Goal: Use online tool/utility: Utilize a website feature to perform a specific function

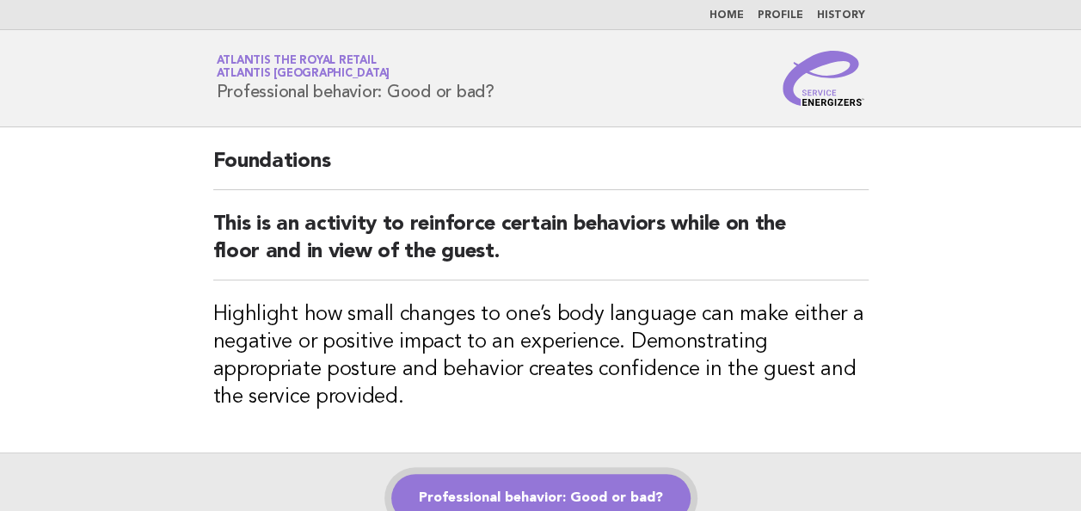
click at [544, 485] on link "Professional behavior: Good or bad?" at bounding box center [540, 498] width 299 height 48
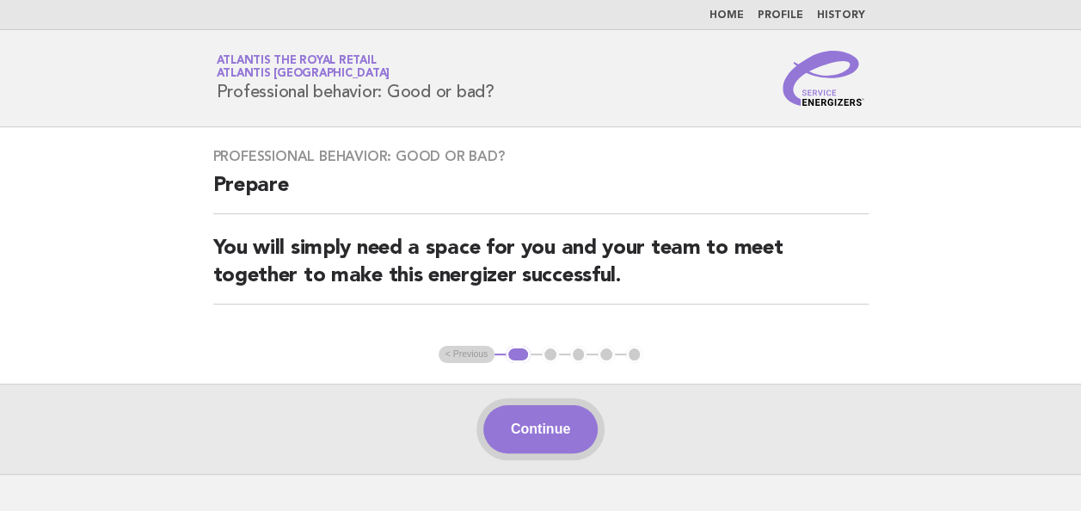
click at [536, 421] on button "Continue" at bounding box center [540, 429] width 114 height 48
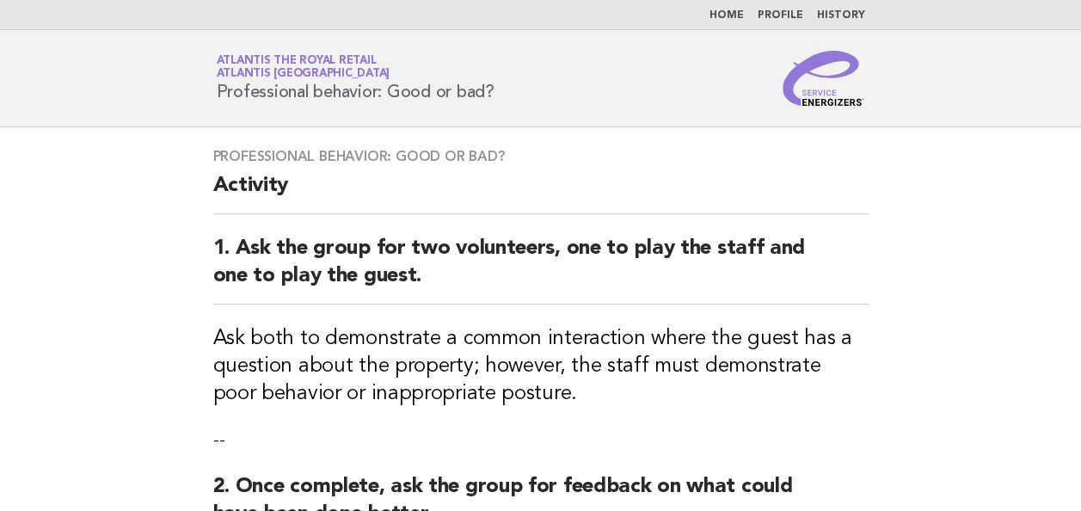
scroll to position [86, 0]
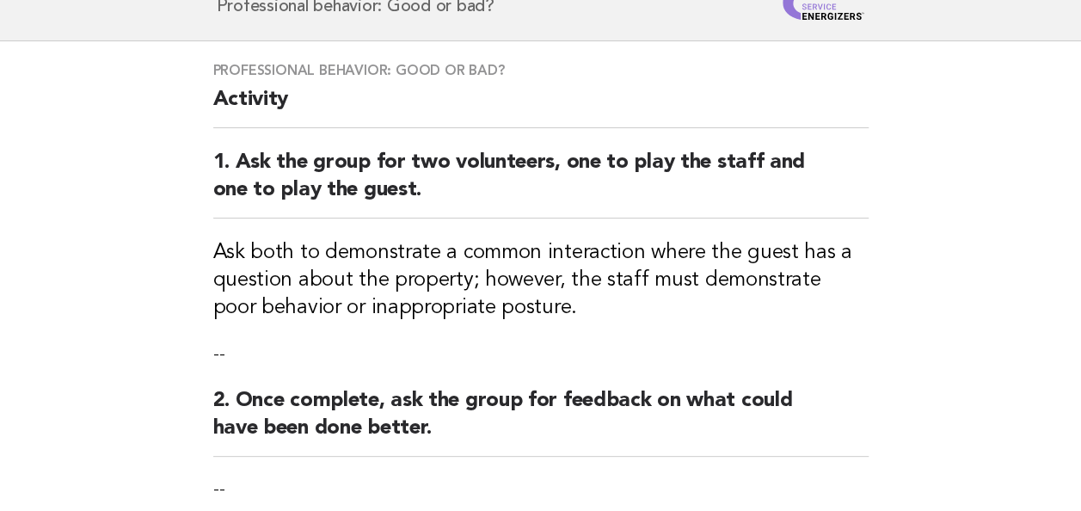
drag, startPoint x: 461, startPoint y: 336, endPoint x: 953, endPoint y: 354, distance: 492.3
click at [953, 354] on main "Professional behavior: Good or bad? Activity 1. Ask the group for two volunteer…" at bounding box center [540, 401] width 1081 height 720
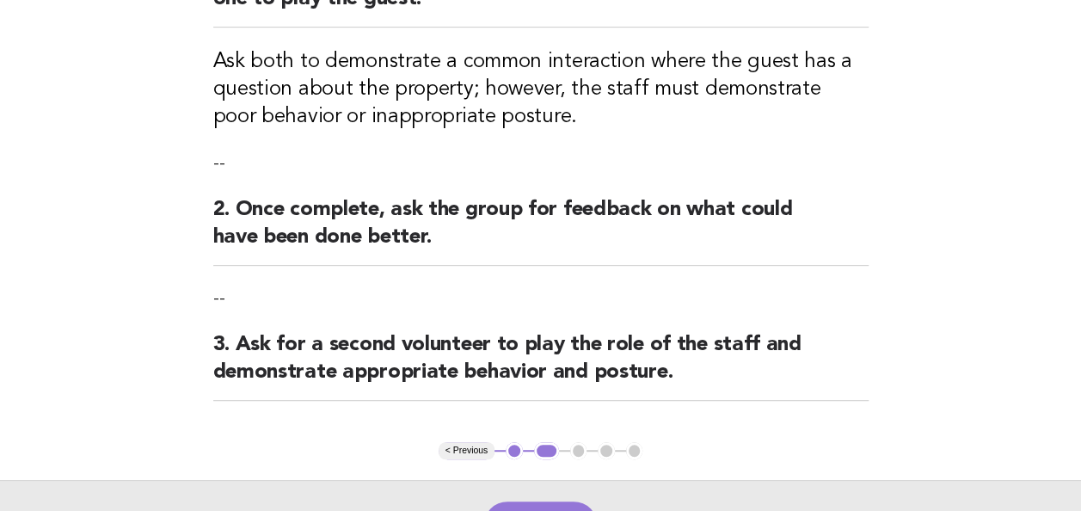
scroll to position [430, 0]
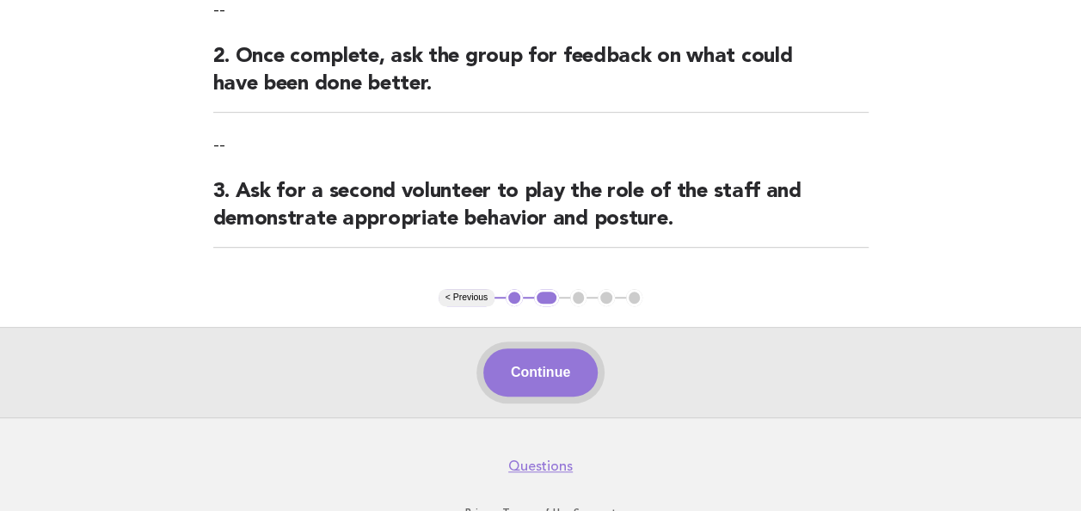
click at [551, 376] on button "Continue" at bounding box center [540, 372] width 114 height 48
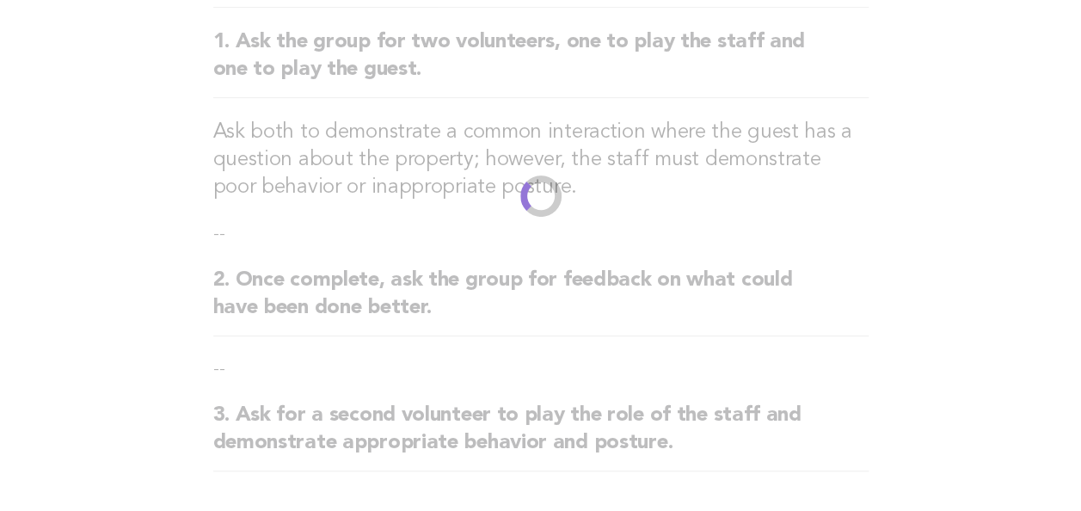
scroll to position [0, 0]
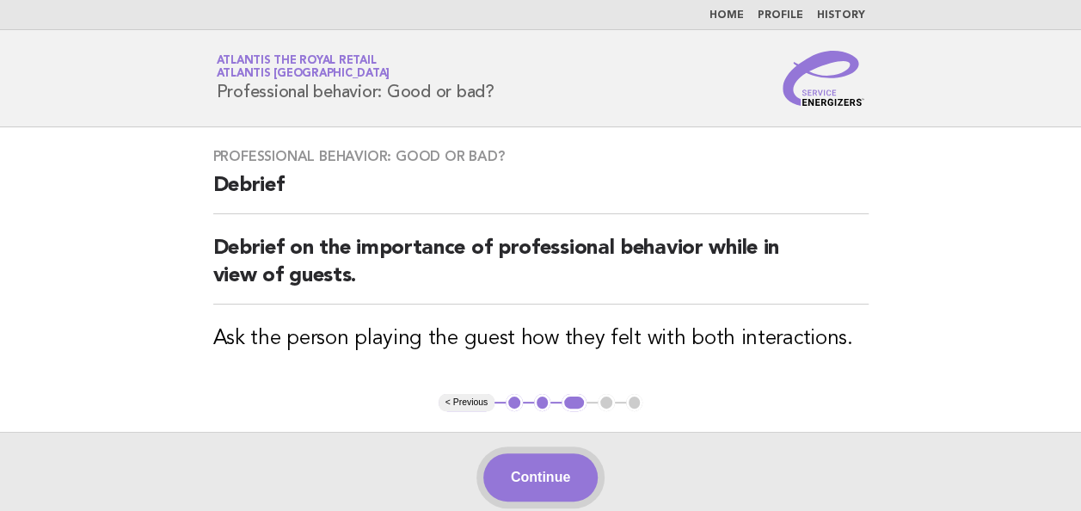
click at [540, 470] on button "Continue" at bounding box center [540, 477] width 114 height 48
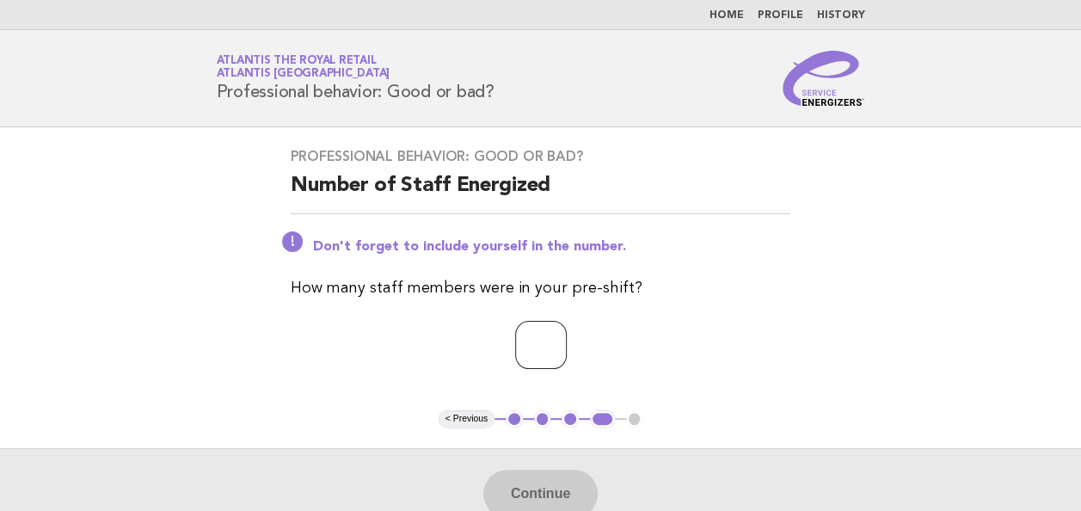
click at [540, 339] on input "number" at bounding box center [541, 345] width 52 height 48
type input "*"
click at [537, 482] on button "Continue" at bounding box center [540, 494] width 114 height 48
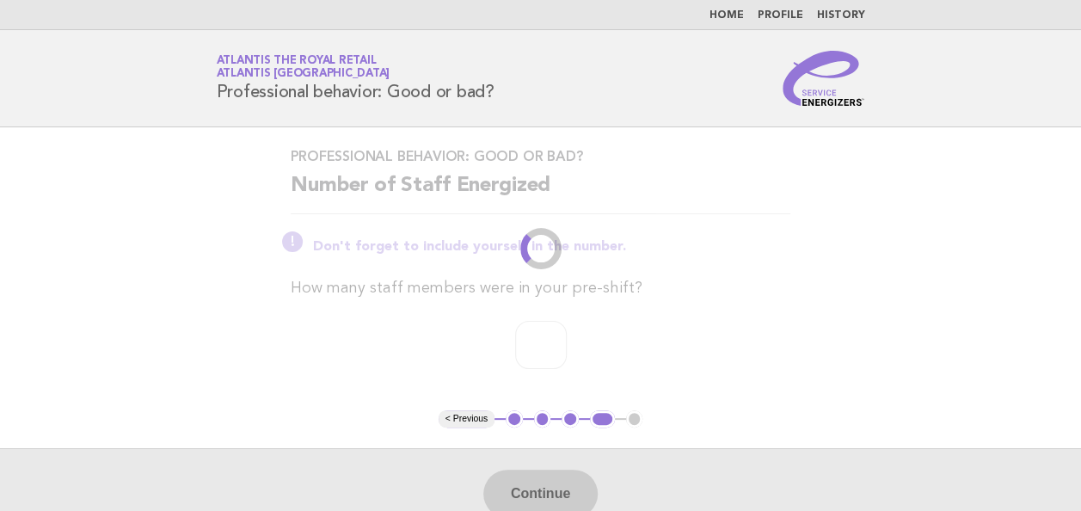
drag, startPoint x: 537, startPoint y: 482, endPoint x: 332, endPoint y: 439, distance: 209.2
click at [332, 439] on main "Professional behavior: Good or bad? Number of Staff Energized Don't forget to i…" at bounding box center [540, 332] width 1081 height 411
